Goal: Task Accomplishment & Management: Use online tool/utility

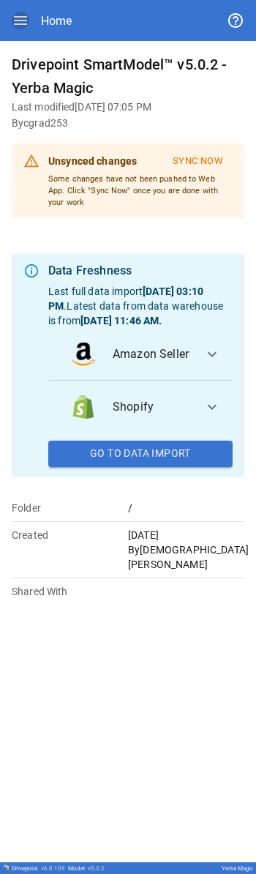
click at [20, 27] on icon "button" at bounding box center [21, 21] width 18 height 18
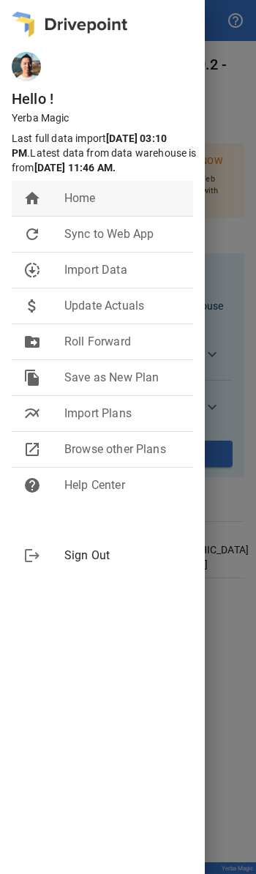
click at [103, 216] on li "home Home" at bounding box center [103, 198] width 182 height 35
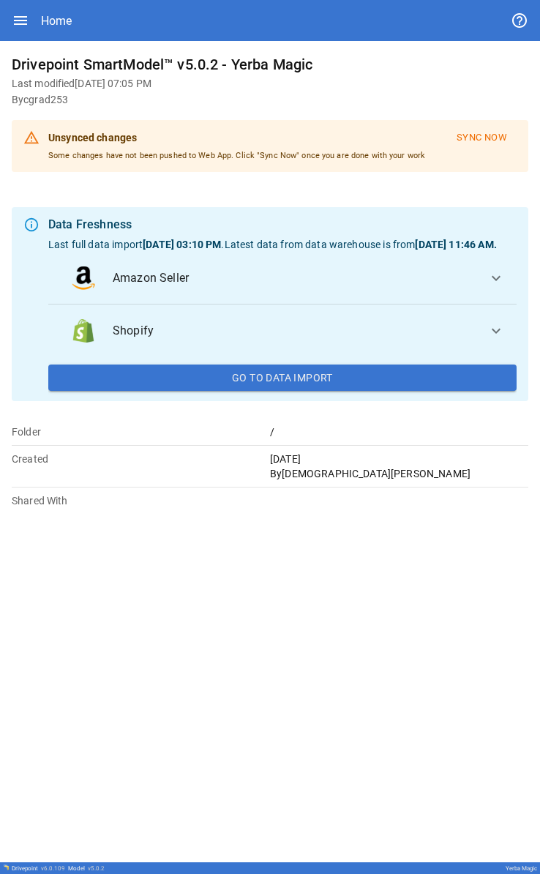
click at [20, 16] on icon "button" at bounding box center [20, 20] width 13 height 9
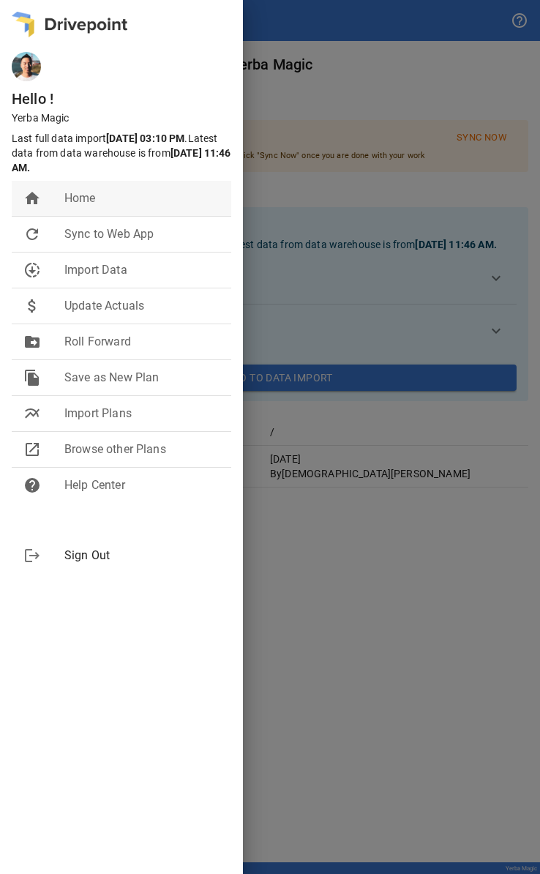
click at [107, 191] on span "Home" at bounding box center [141, 199] width 155 height 18
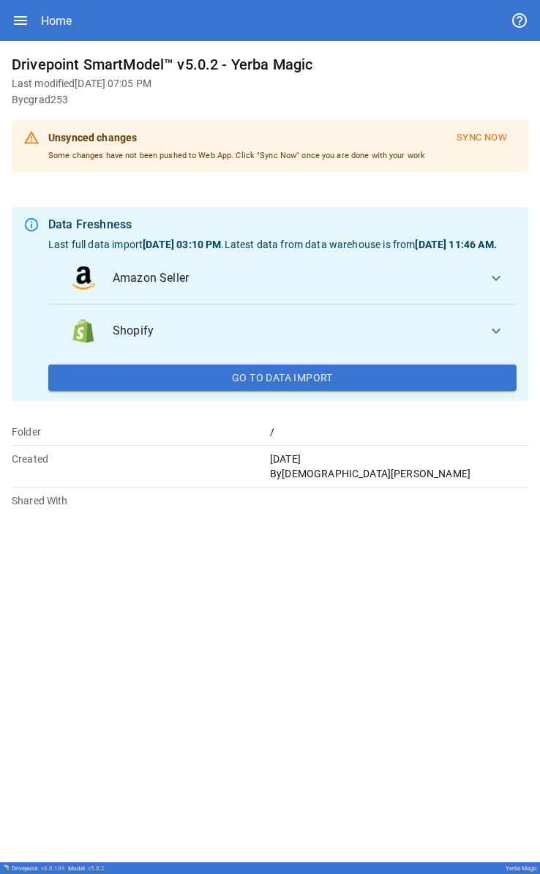
click at [26, 18] on icon "button" at bounding box center [21, 21] width 18 height 18
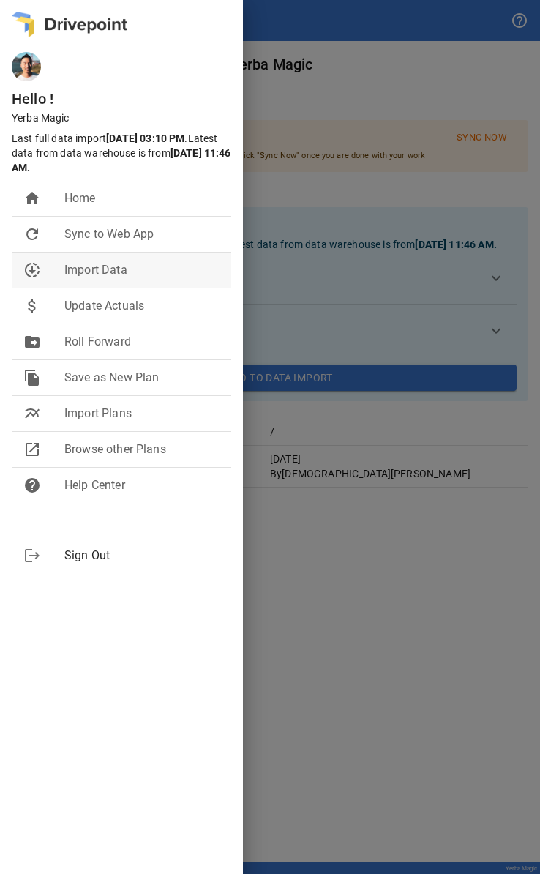
click at [129, 272] on span "Import Data" at bounding box center [141, 270] width 155 height 18
